Goal: Information Seeking & Learning: Find specific fact

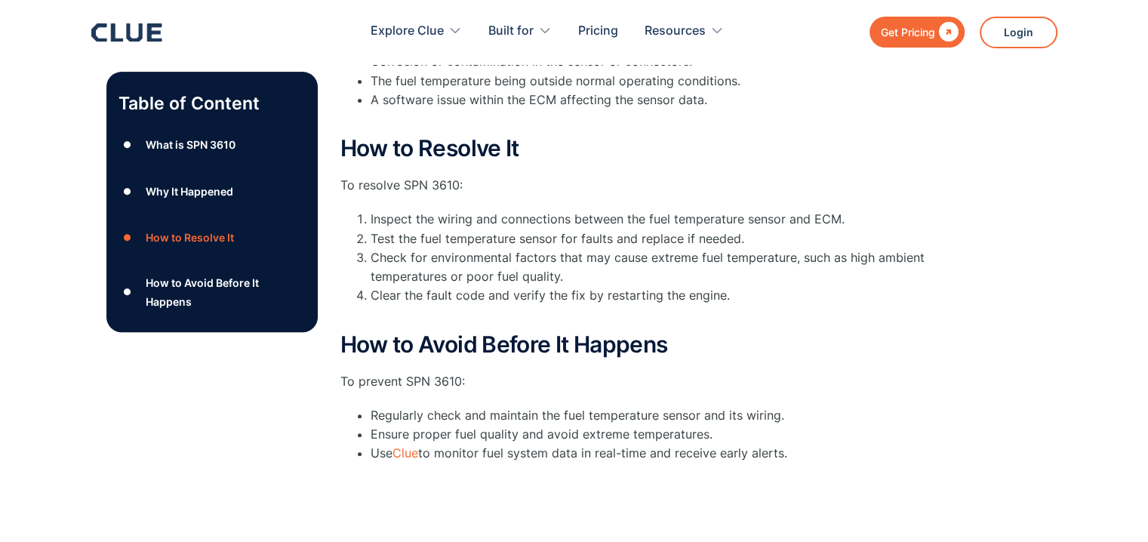
scroll to position [528, 0]
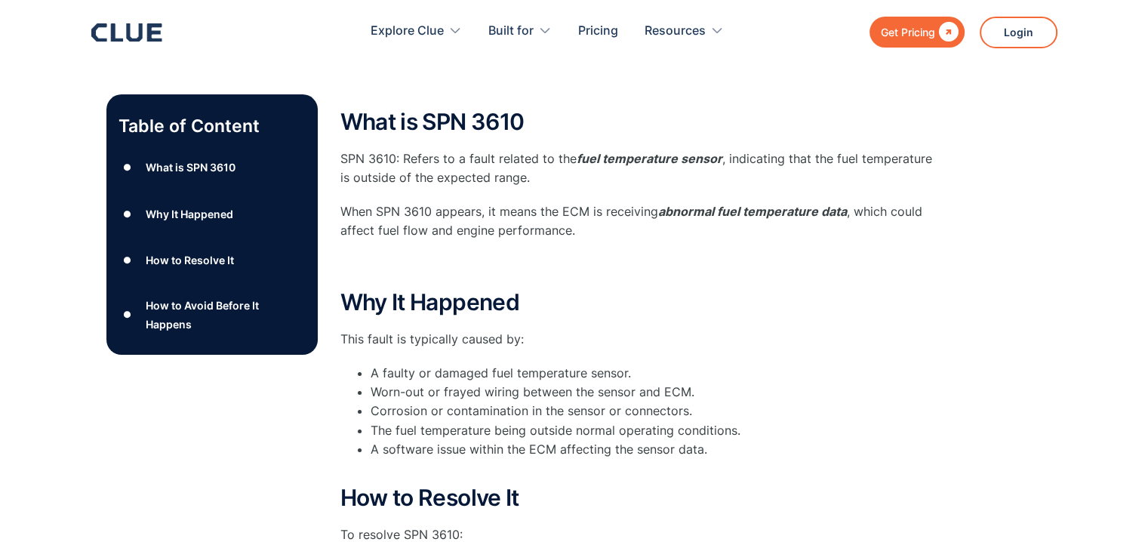
scroll to position [226, 0]
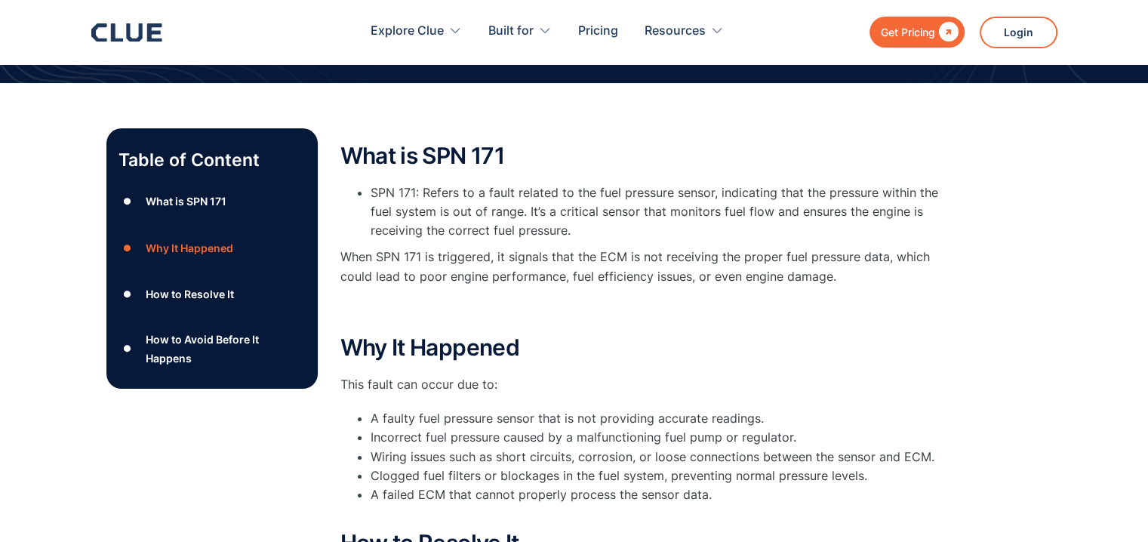
scroll to position [151, 0]
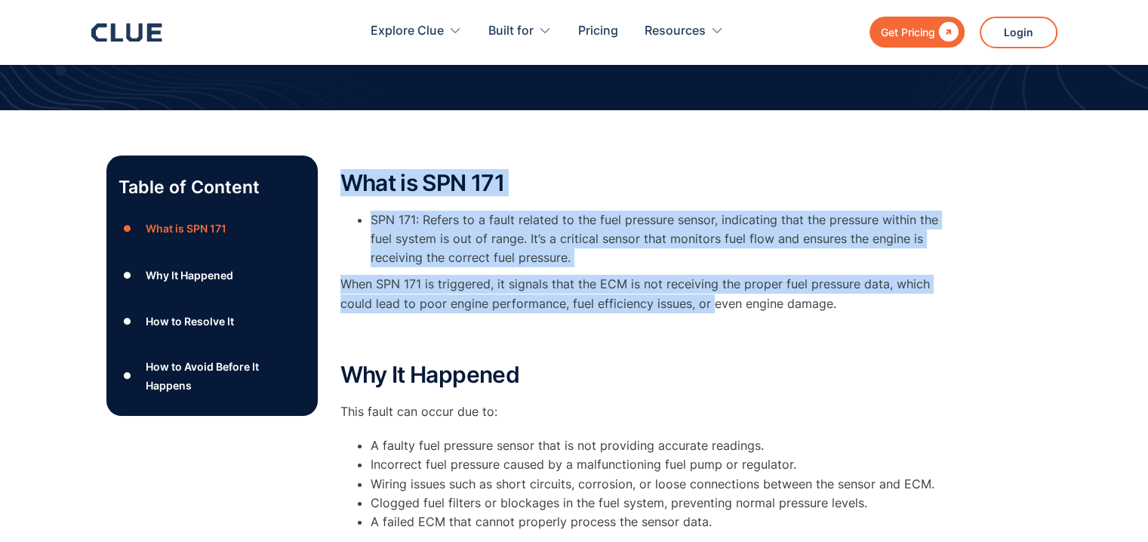
drag, startPoint x: 346, startPoint y: 181, endPoint x: 722, endPoint y: 306, distance: 395.5
click at [719, 306] on div "What is SPN 171 SPN 171: Refers to a fault related to the fuel pressure sensor,…" at bounding box center [642, 259] width 604 height 177
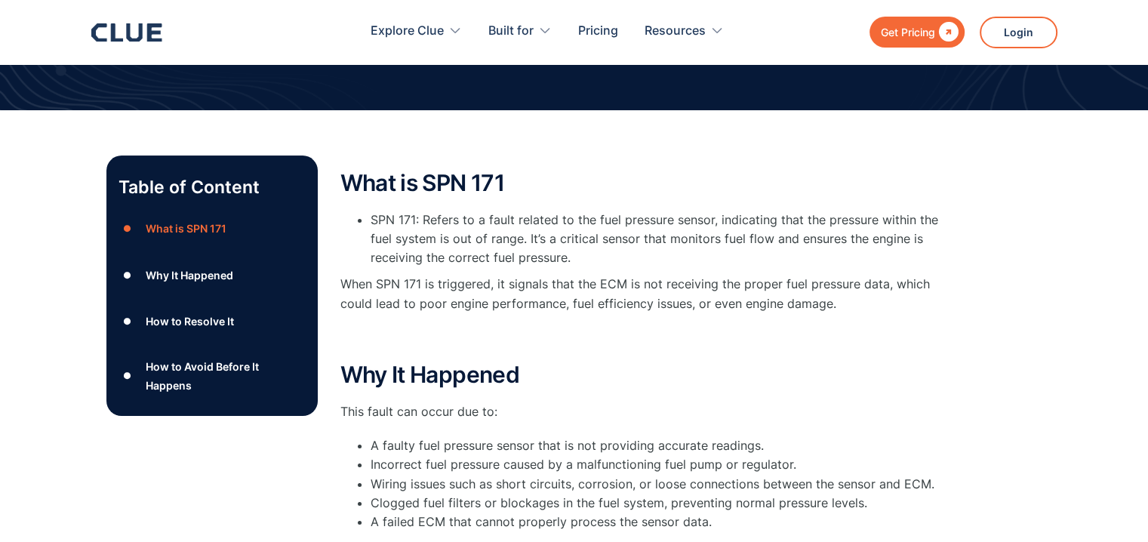
drag, startPoint x: 743, startPoint y: 316, endPoint x: 618, endPoint y: 146, distance: 211.2
click at [792, 282] on div "What is SPN 171 SPN 171: Refers to a fault related to the fuel pressure sensor,…" at bounding box center [642, 259] width 604 height 177
click at [349, 179] on h2 "What is SPN 171" at bounding box center [642, 183] width 604 height 25
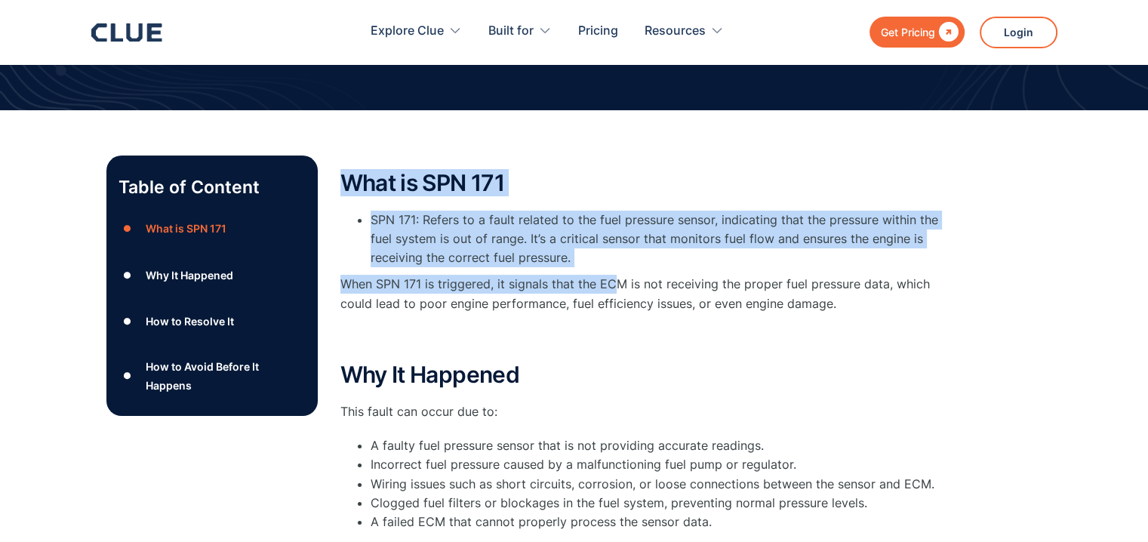
drag, startPoint x: 347, startPoint y: 181, endPoint x: 678, endPoint y: 300, distance: 351.2
click at [635, 288] on div "What is SPN 171 SPN 171: Refers to a fault related to the fuel pressure sensor,…" at bounding box center [642, 259] width 604 height 177
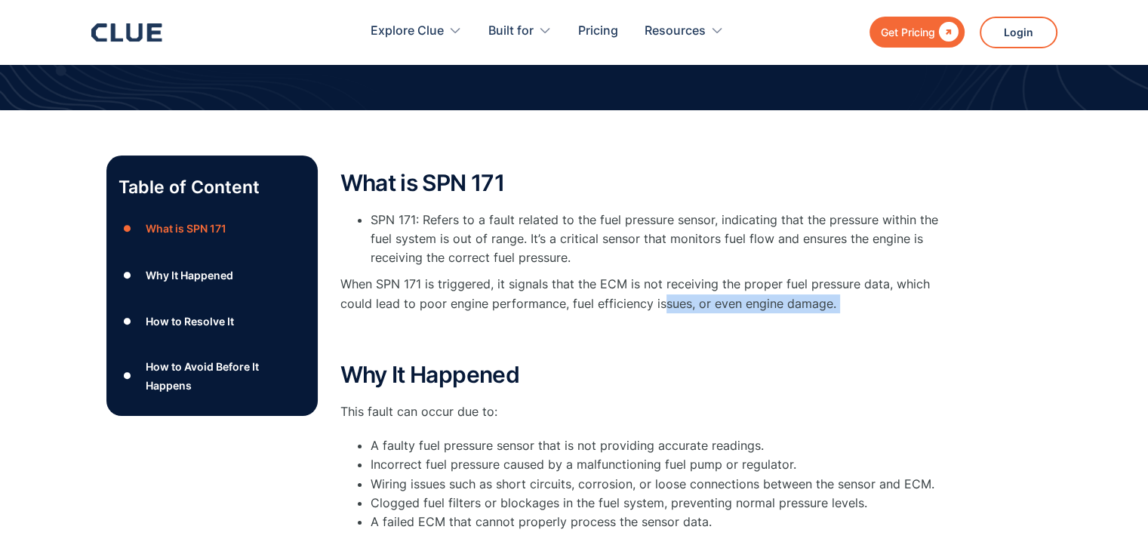
drag, startPoint x: 678, startPoint y: 300, endPoint x: 610, endPoint y: 246, distance: 86.5
click at [715, 285] on p "When SPN 171 is triggered, it signals that the ECM is not receiving the proper …" at bounding box center [642, 294] width 604 height 38
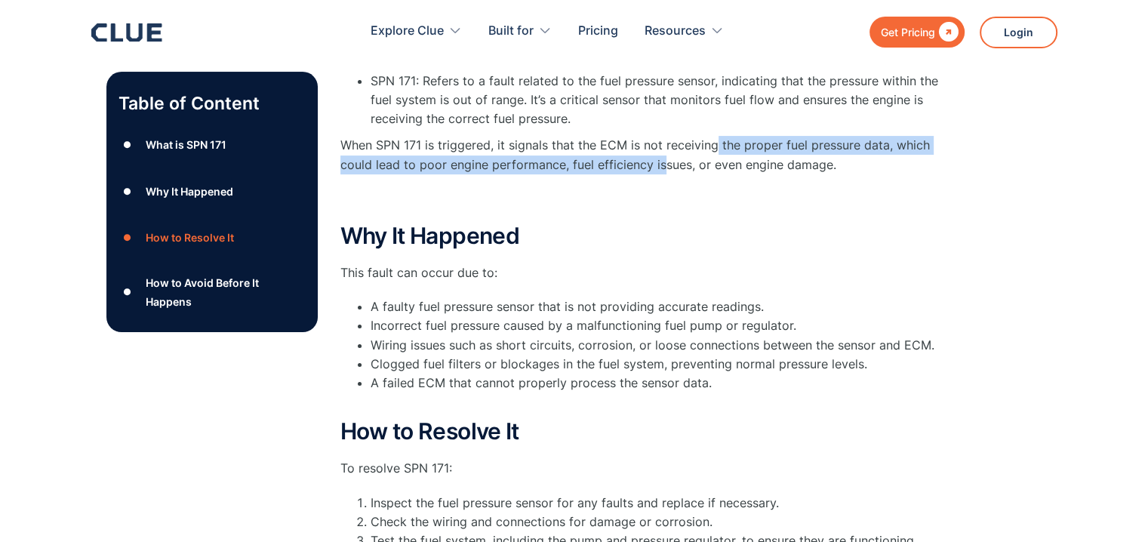
scroll to position [0, 0]
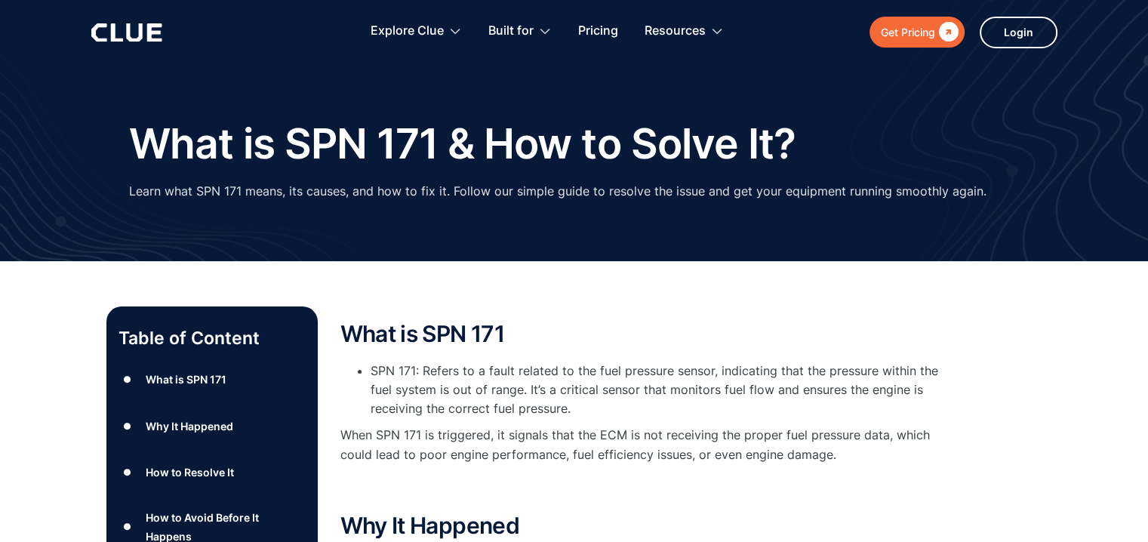
click at [344, 328] on h2 "What is SPN 171" at bounding box center [642, 334] width 604 height 25
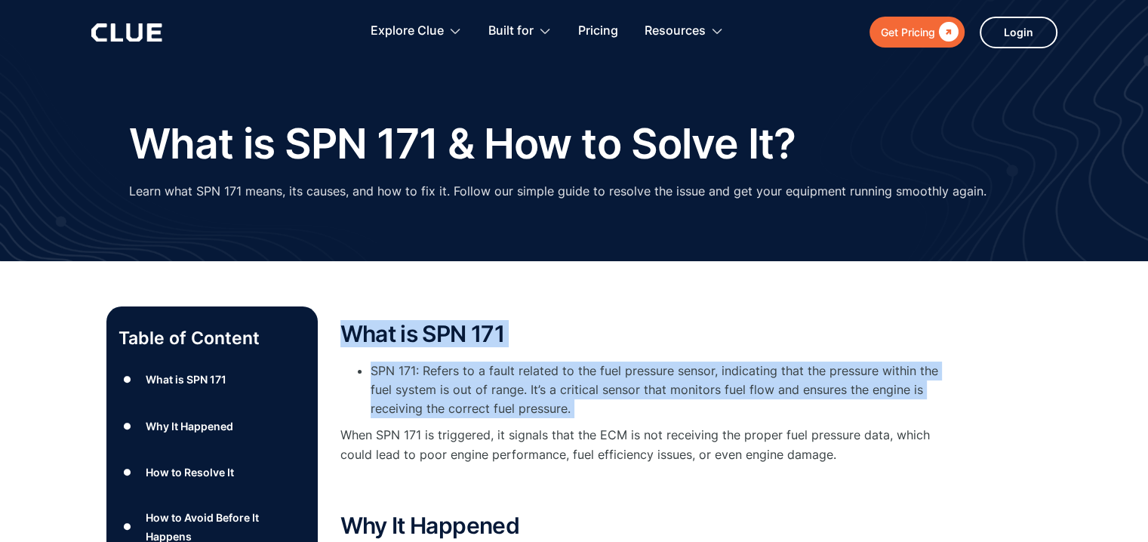
drag, startPoint x: 344, startPoint y: 328, endPoint x: 606, endPoint y: 405, distance: 273.2
click at [603, 405] on div "What is SPN 171 SPN 171: Refers to a fault related to the fuel pressure sensor,…" at bounding box center [642, 410] width 604 height 177
click at [669, 360] on div "What is SPN 171 SPN 171: Refers to a fault related to the fuel pressure sensor,…" at bounding box center [642, 410] width 604 height 177
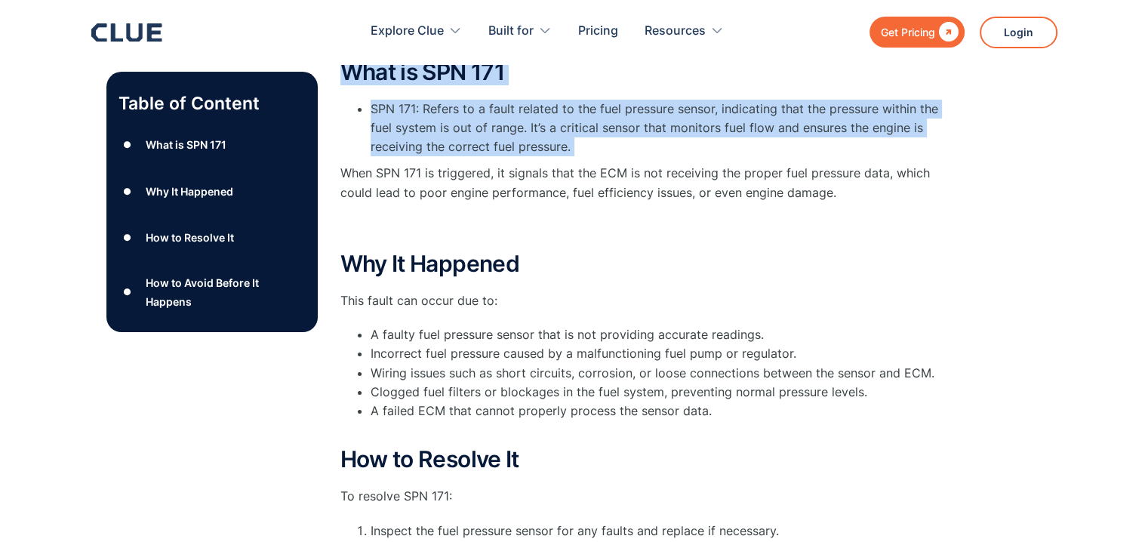
scroll to position [226, 0]
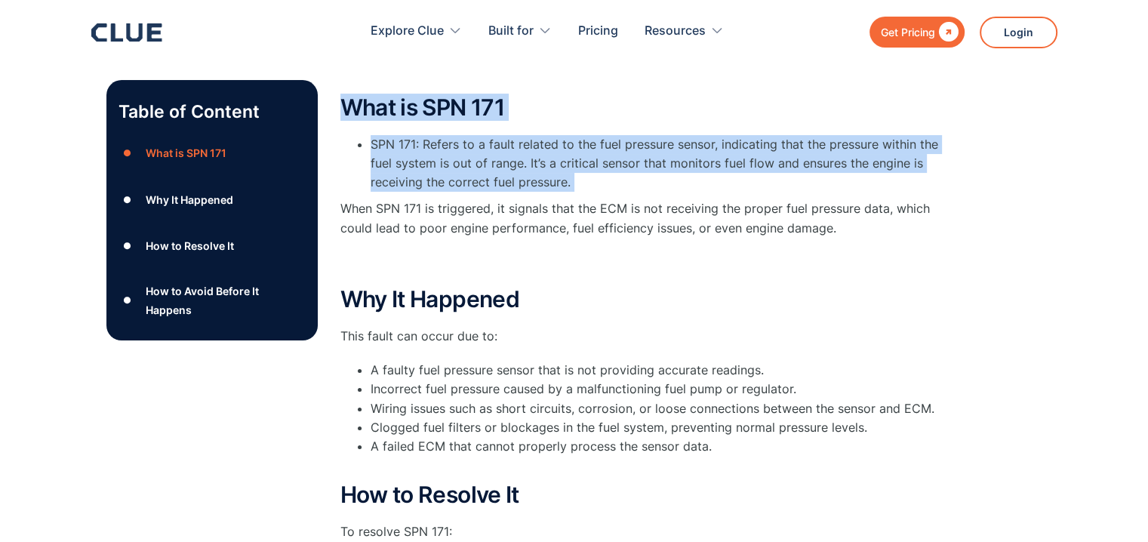
click at [343, 209] on p "When SPN 171 is triggered, it signals that the ECM is not receiving the proper …" at bounding box center [642, 218] width 604 height 38
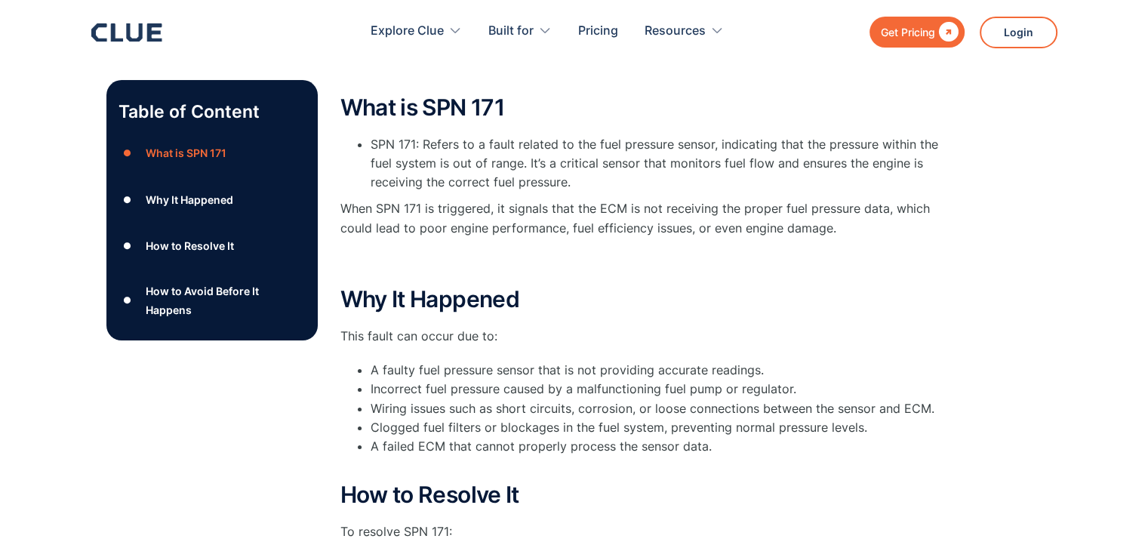
click at [598, 216] on p "When SPN 171 is triggered, it signals that the ECM is not receiving the proper …" at bounding box center [642, 218] width 604 height 38
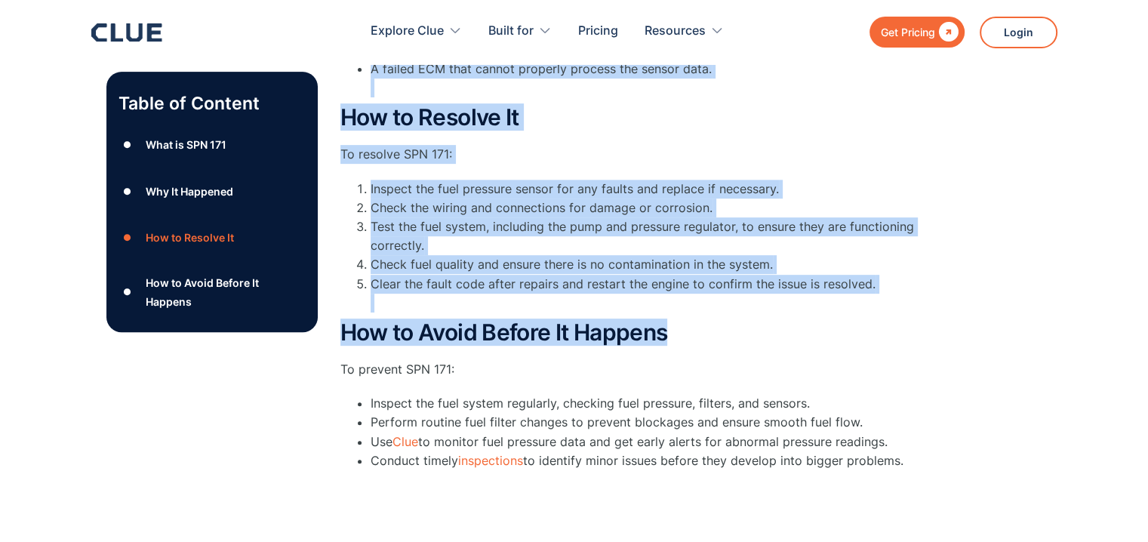
scroll to position [528, 0]
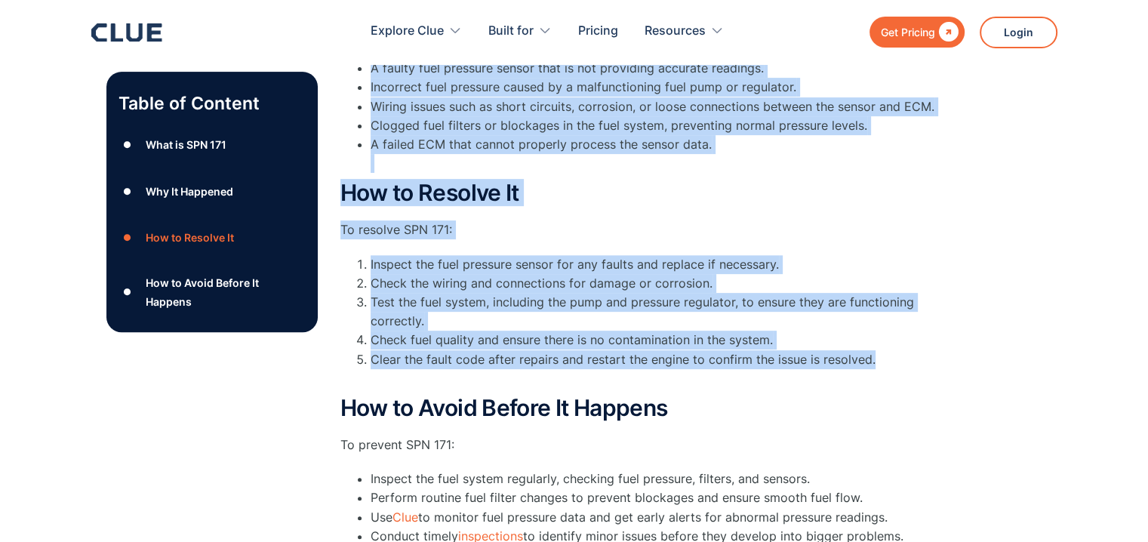
drag, startPoint x: 341, startPoint y: 109, endPoint x: 869, endPoint y: 362, distance: 586.0
click at [869, 362] on div "What is SPN 171 SPN 171: Refers to a fault related to the fuel pressure sensor,…" at bounding box center [642, 173] width 604 height 760
click at [558, 340] on li "Check fuel quality and ensure there is no contamination in the system." at bounding box center [658, 340] width 574 height 19
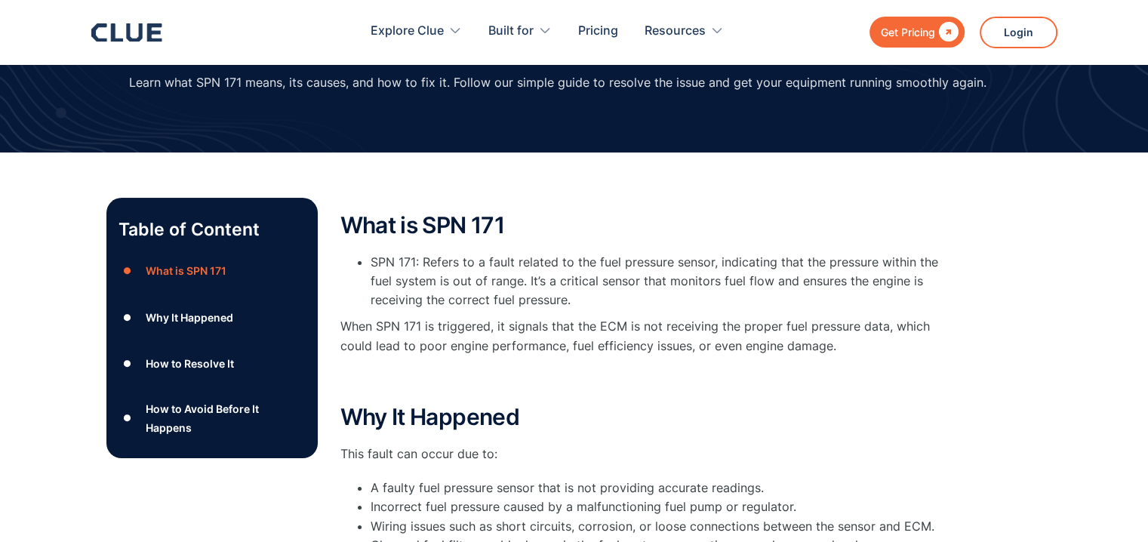
scroll to position [75, 0]
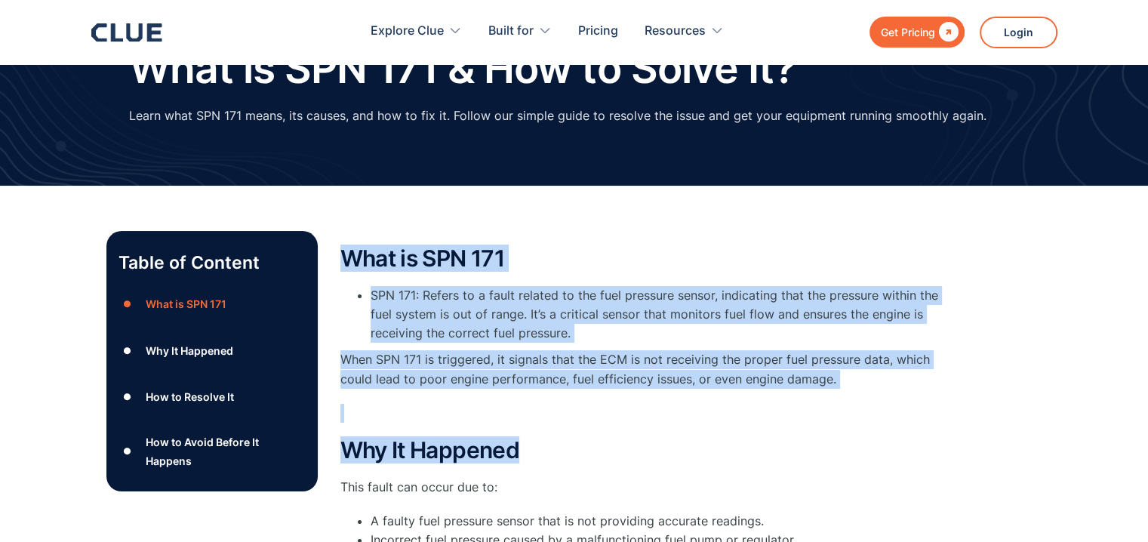
drag, startPoint x: 342, startPoint y: 251, endPoint x: 888, endPoint y: 457, distance: 583.0
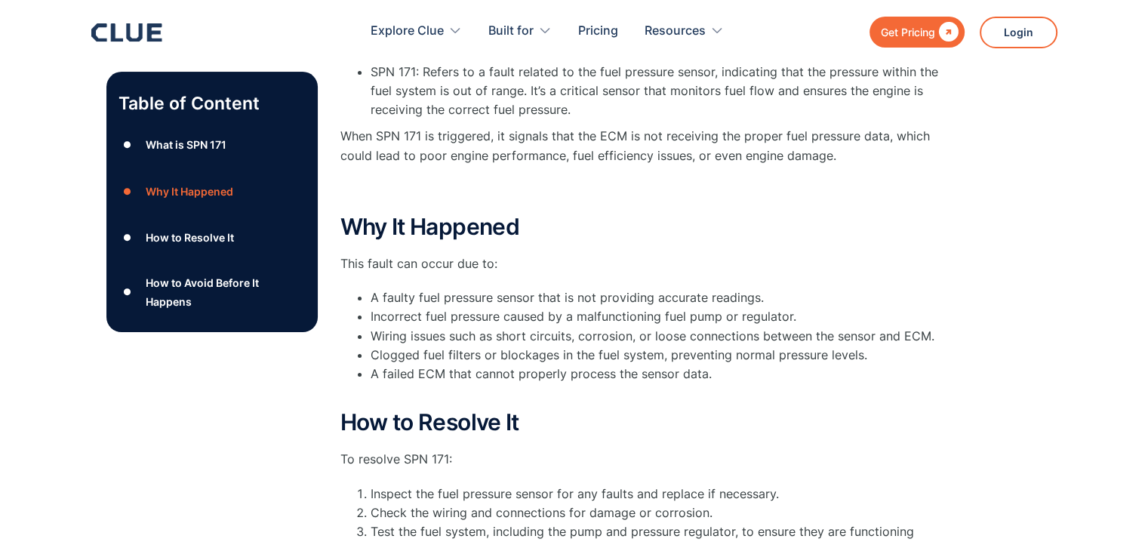
scroll to position [302, 0]
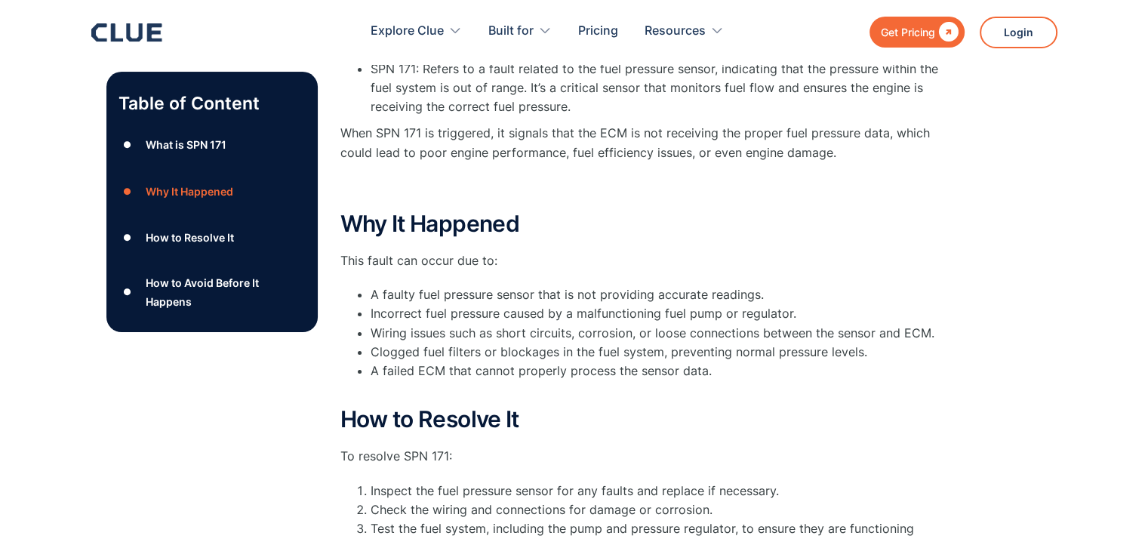
drag, startPoint x: 888, startPoint y: 457, endPoint x: 882, endPoint y: 398, distance: 59.1
click at [886, 442] on div "What is SPN 171 SPN 171: Refers to a fault related to the fuel pressure sensor,…" at bounding box center [642, 400] width 604 height 760
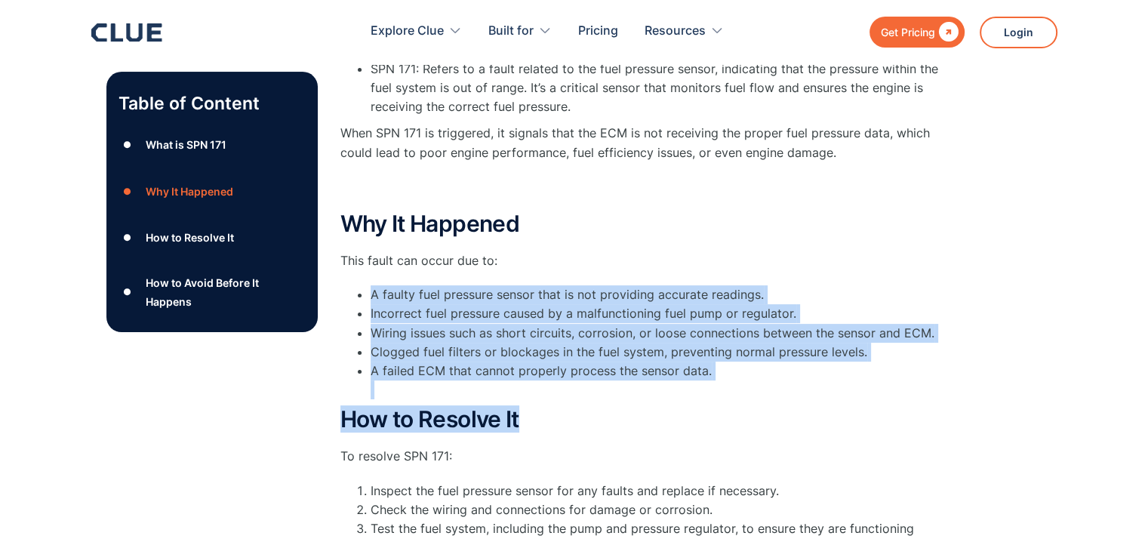
drag, startPoint x: 882, startPoint y: 398, endPoint x: 851, endPoint y: 239, distance: 161.6
click at [851, 239] on div "What is SPN 171 SPN 171: Refers to a fault related to the fuel pressure sensor,…" at bounding box center [642, 400] width 604 height 760
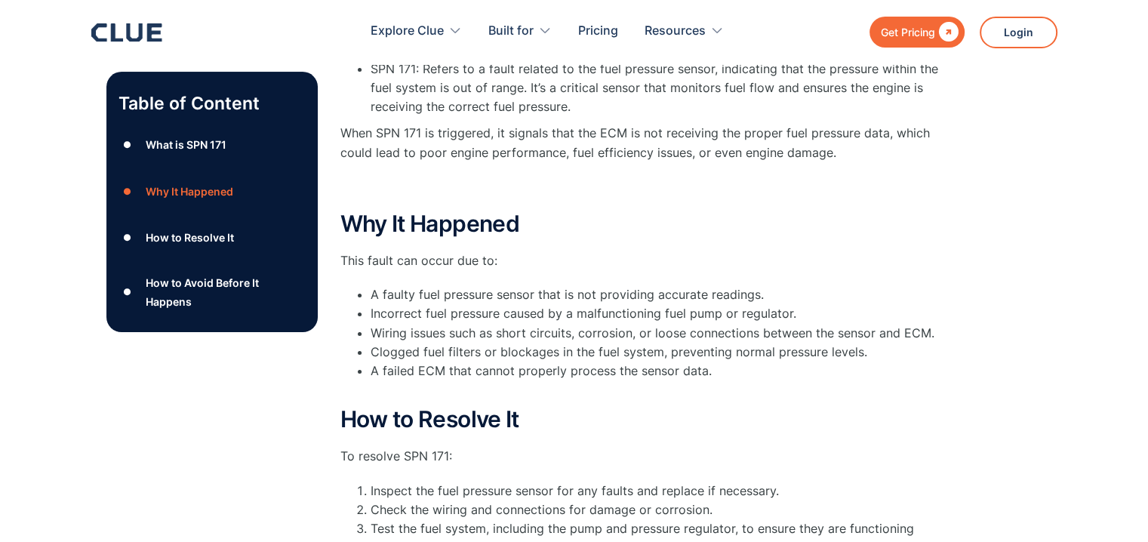
drag, startPoint x: 494, startPoint y: 172, endPoint x: 460, endPoint y: 149, distance: 40.2
click at [492, 172] on div "What is SPN 171 SPN 171: Refers to a fault related to the fuel pressure sensor,…" at bounding box center [642, 108] width 604 height 177
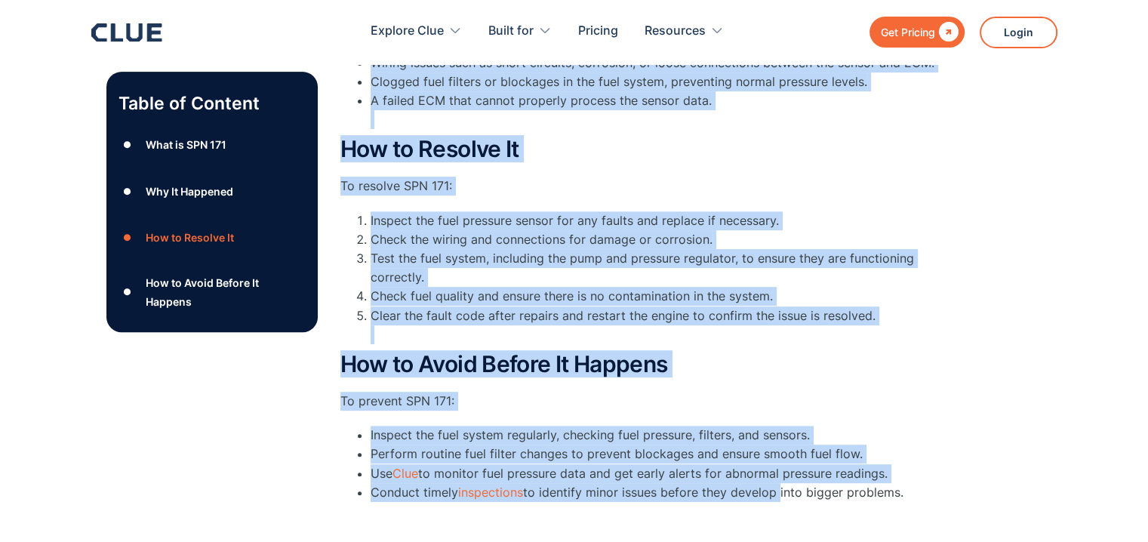
scroll to position [604, 0]
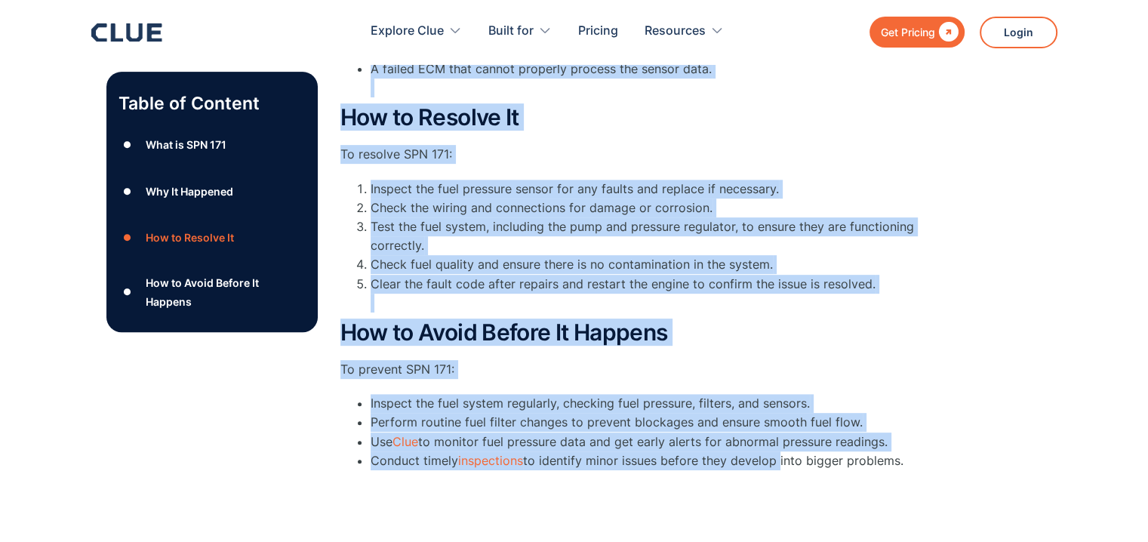
drag, startPoint x: 338, startPoint y: 332, endPoint x: 778, endPoint y: 502, distance: 471.6
click at [778, 502] on div "Table of Content ● What is SPN 171 ● Why It Happened ● How to Resolve It ● How …" at bounding box center [574, 105] width 936 height 805
copy div "What is SPN 171 SPN 171: Refers to a fault related to the fuel pressure sensor,…"
